Goal: Find specific page/section: Find specific page/section

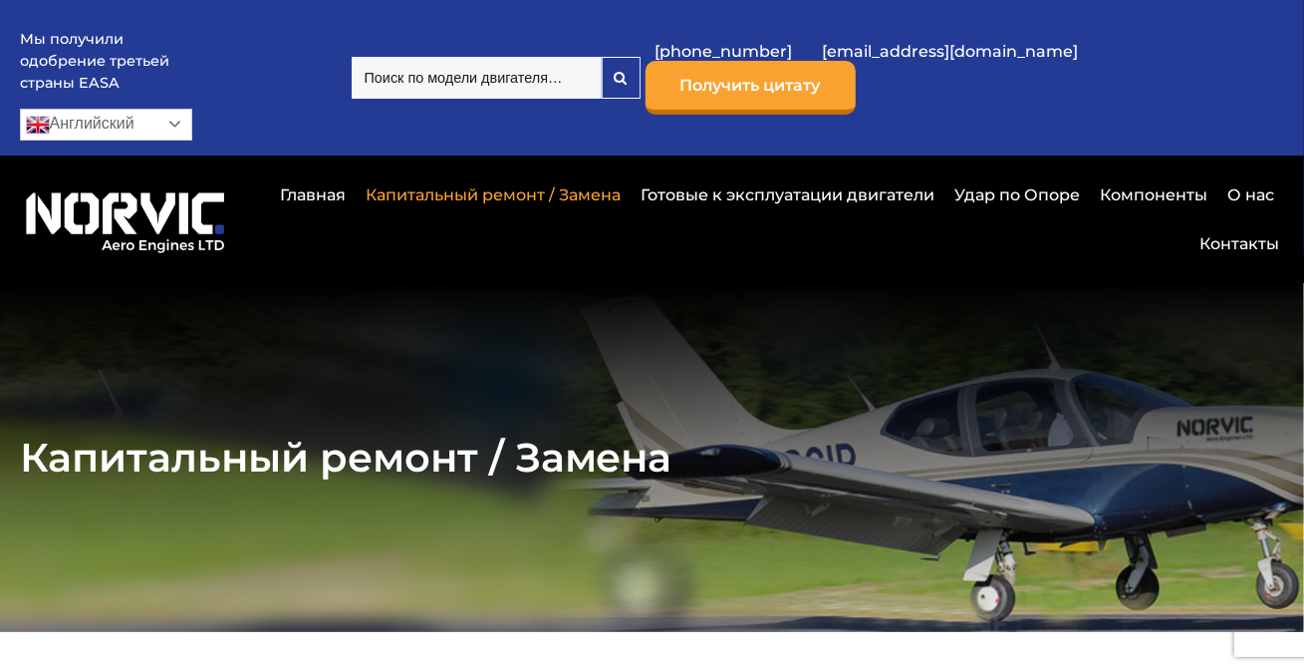
click at [192, 109] on link "Английский" at bounding box center [106, 125] width 172 height 32
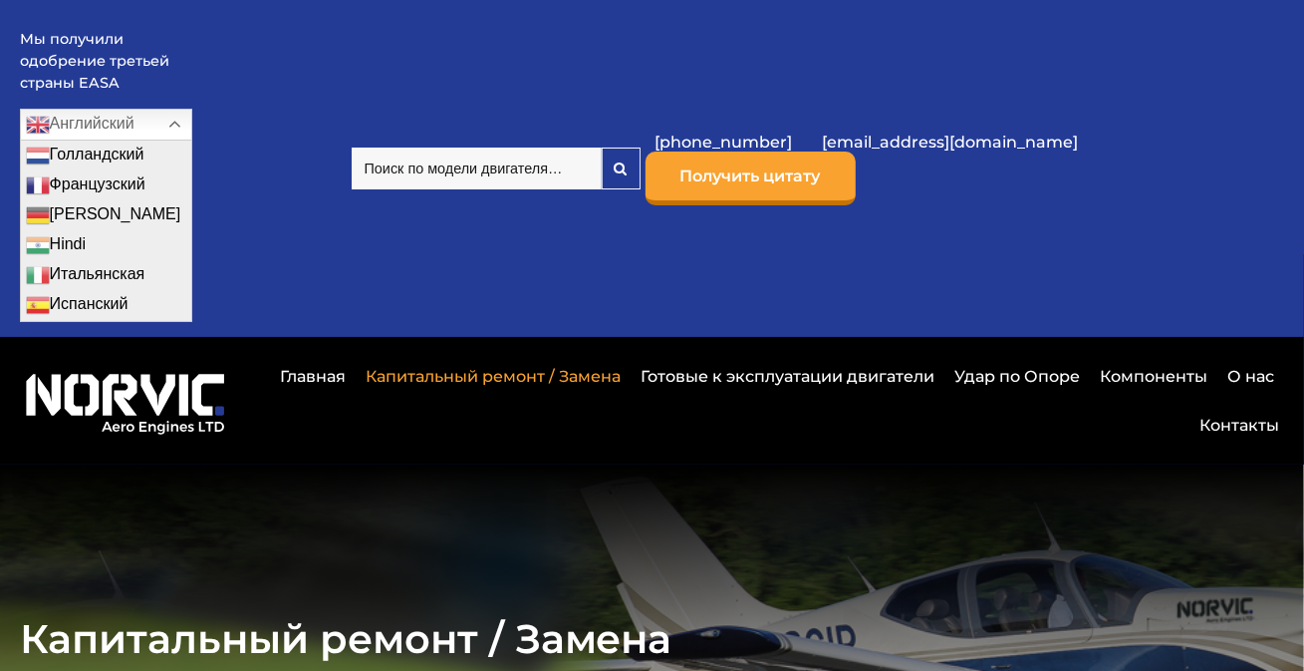
click at [856, 210] on div "Мы получили одобрение третьей страны EASA Английский Голландский Английский Фра…" at bounding box center [652, 168] width 1265 height 337
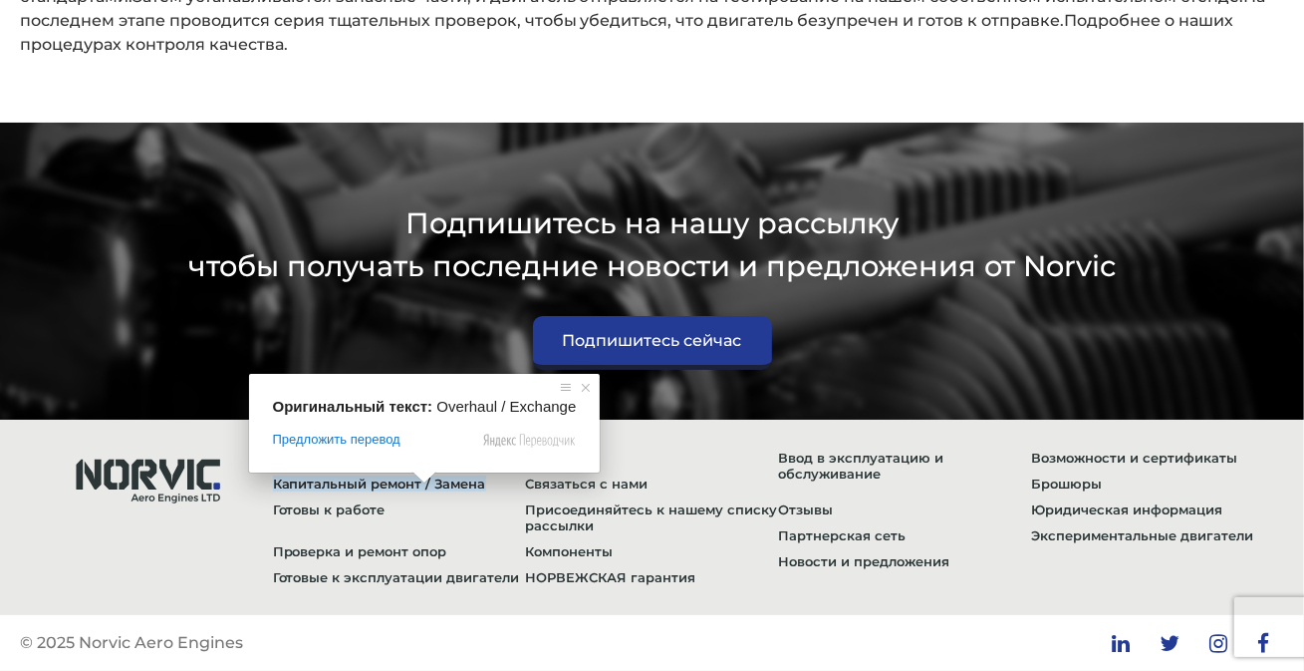
scroll to position [5801, 0]
click at [373, 482] on ya-tr-span "Капитальный ремонт / Замена" at bounding box center [379, 483] width 213 height 16
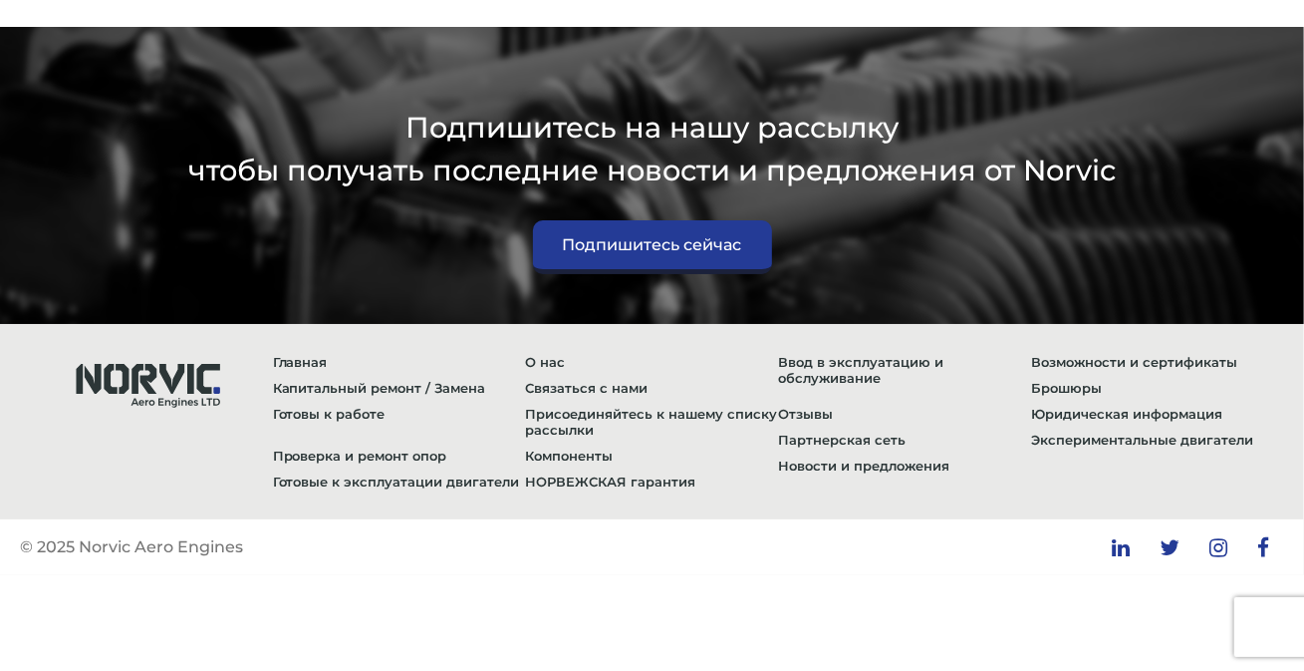
scroll to position [5916, 0]
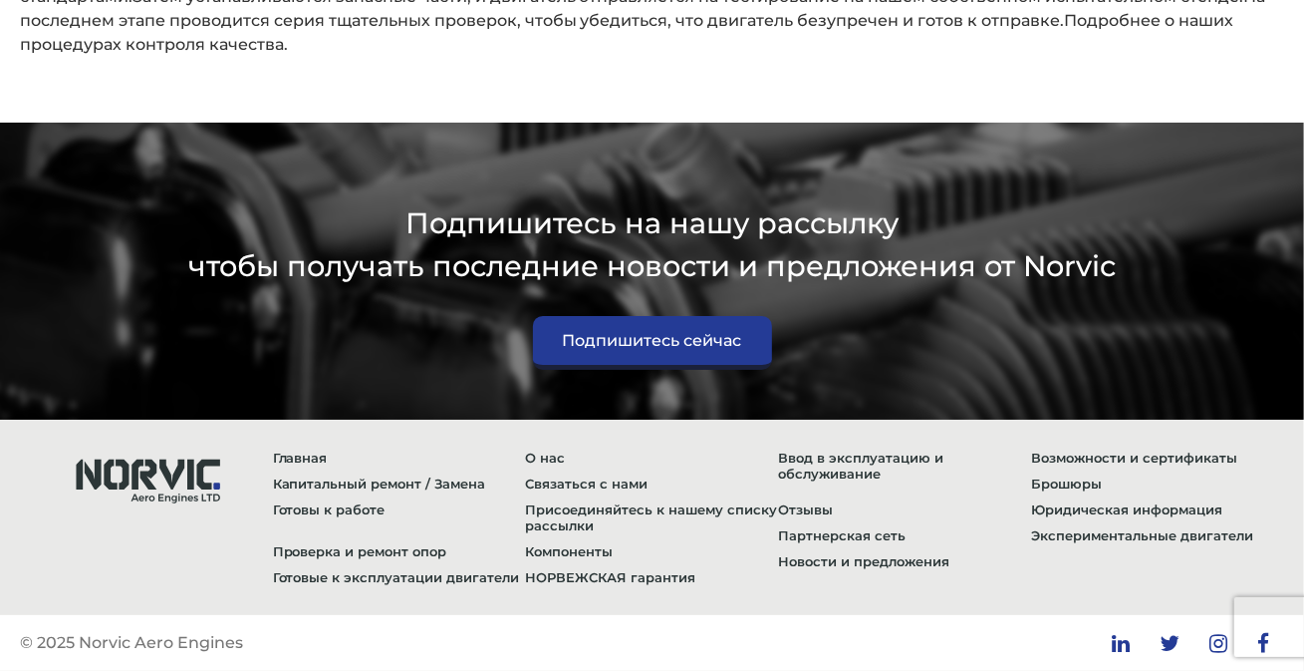
scroll to position [5801, 0]
click at [1073, 484] on ya-tr-span "Брошюры" at bounding box center [1066, 483] width 71 height 16
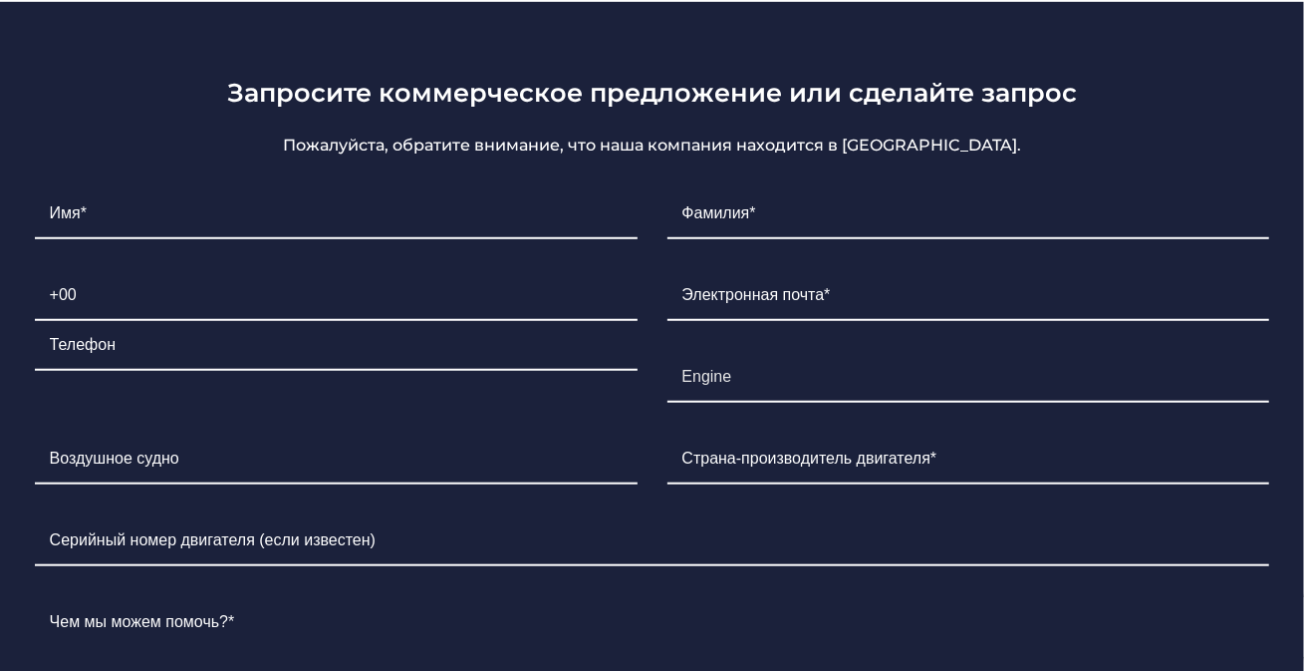
scroll to position [683, 0]
